Goal: Task Accomplishment & Management: Check status

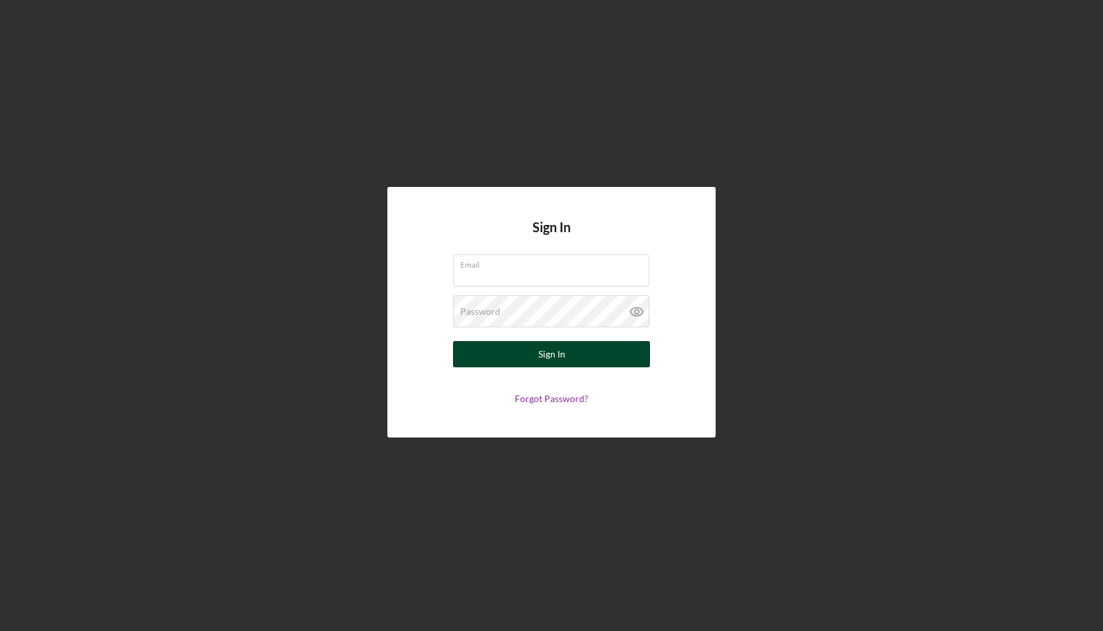
type input "[EMAIL_ADDRESS][DOMAIN_NAME]"
click at [543, 362] on div "Sign In" at bounding box center [551, 354] width 27 height 26
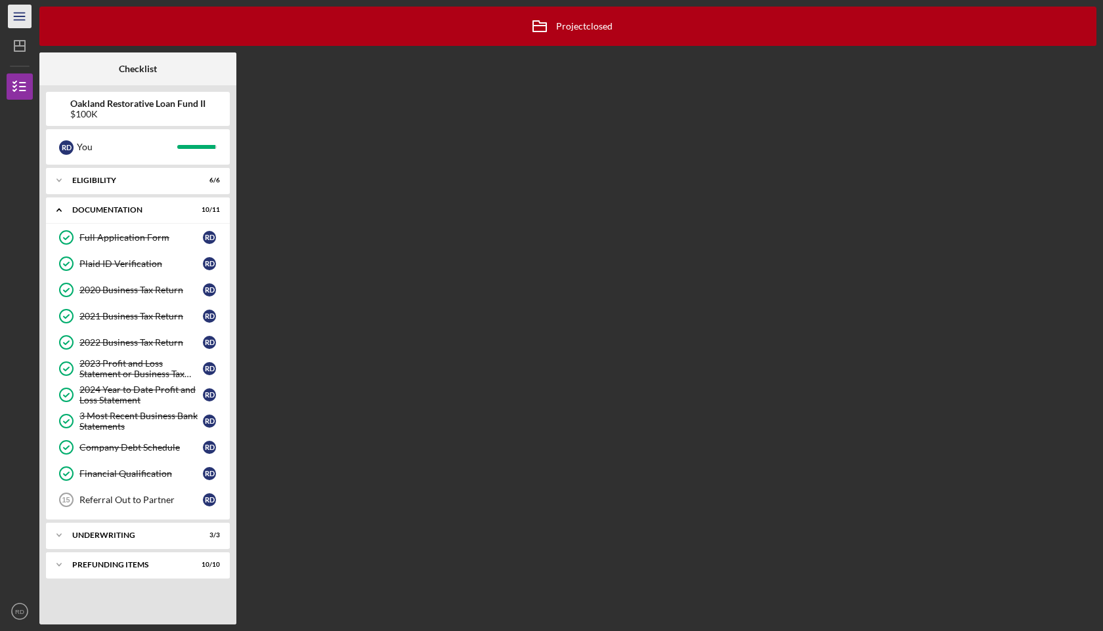
click at [24, 16] on line "button" at bounding box center [19, 16] width 11 height 0
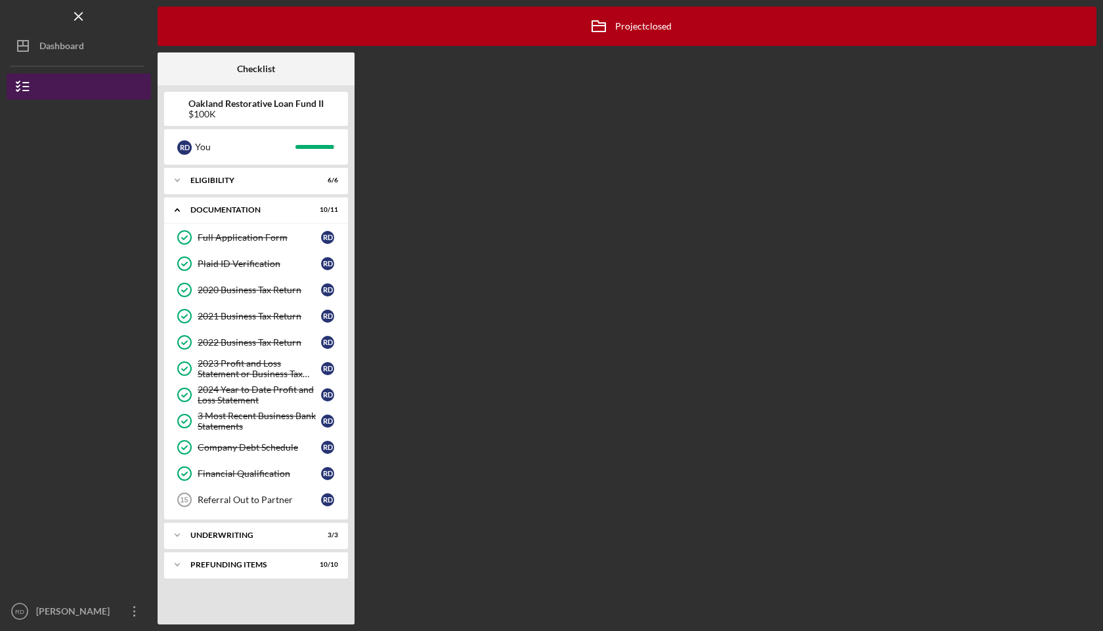
click at [39, 85] on icon "button" at bounding box center [23, 86] width 33 height 33
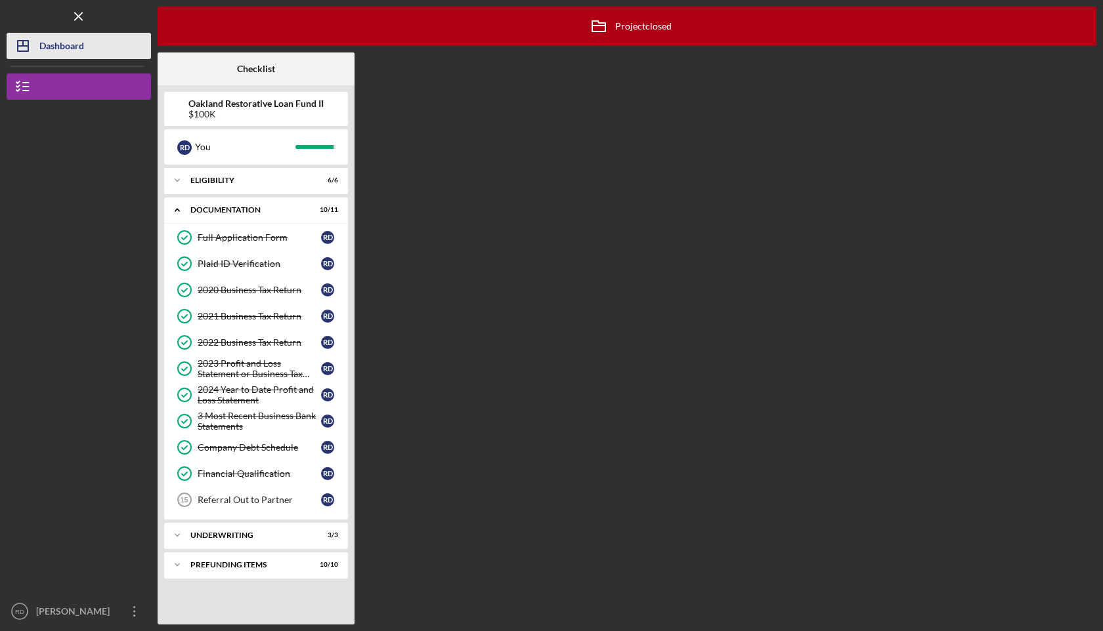
click at [54, 48] on div "Dashboard" at bounding box center [61, 48] width 45 height 30
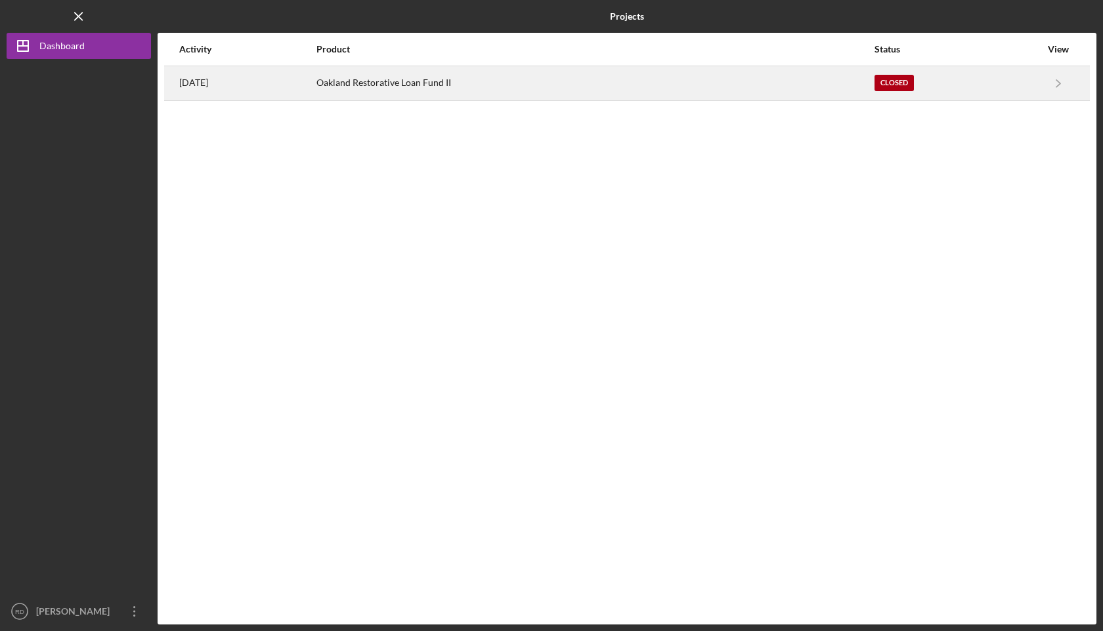
click at [1022, 94] on div "Closed" at bounding box center [957, 83] width 166 height 33
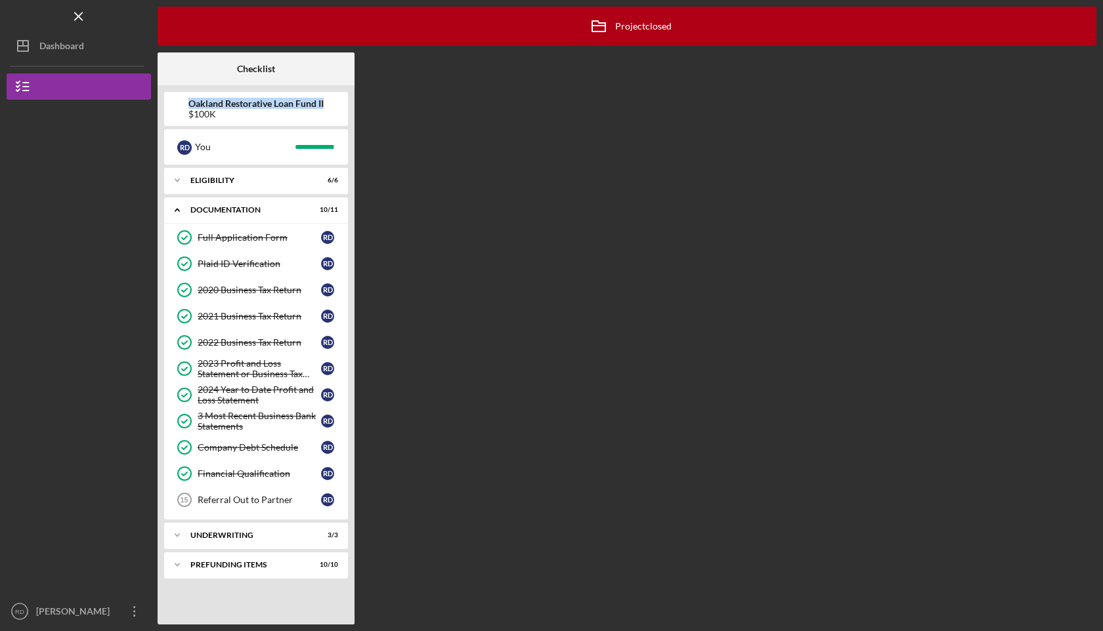
drag, startPoint x: 188, startPoint y: 105, endPoint x: 333, endPoint y: 104, distance: 145.1
click at [333, 105] on div "Oakland Restorative Loan Fund II $100K" at bounding box center [256, 108] width 184 height 21
copy b "Oakland Restorative Loan Fund II"
